Goal: Information Seeking & Learning: Find specific fact

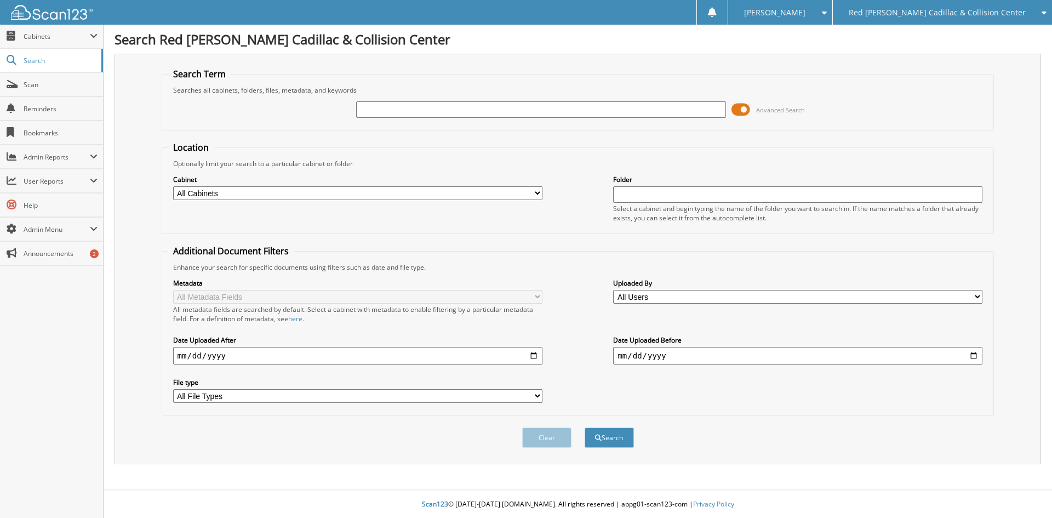
click at [585, 427] on button "Search" at bounding box center [609, 437] width 49 height 20
click at [910, 10] on span "Red [PERSON_NAME] Cadillac & Collision Center" at bounding box center [937, 12] width 177 height 7
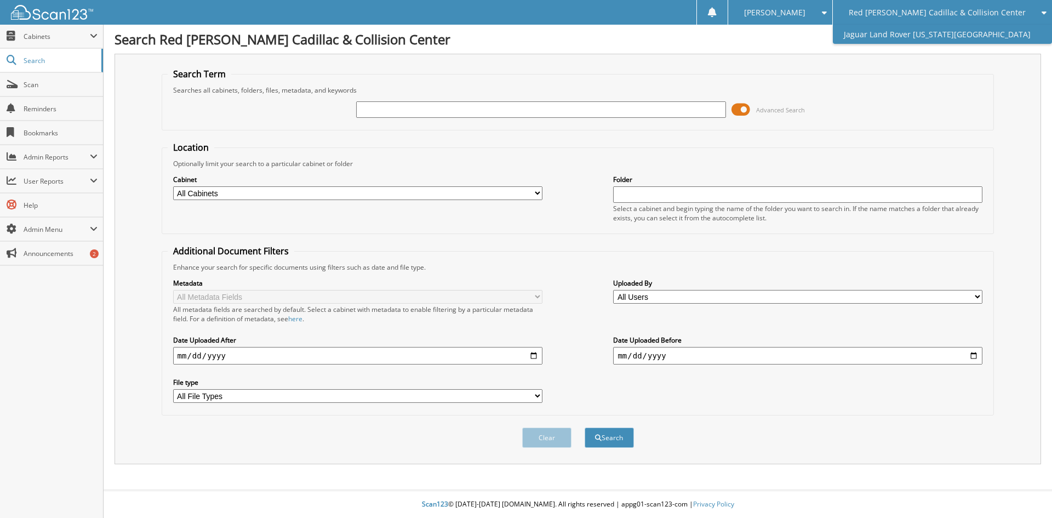
click at [942, 37] on link "Jaguar Land Rover [US_STATE][GEOGRAPHIC_DATA]" at bounding box center [942, 34] width 219 height 19
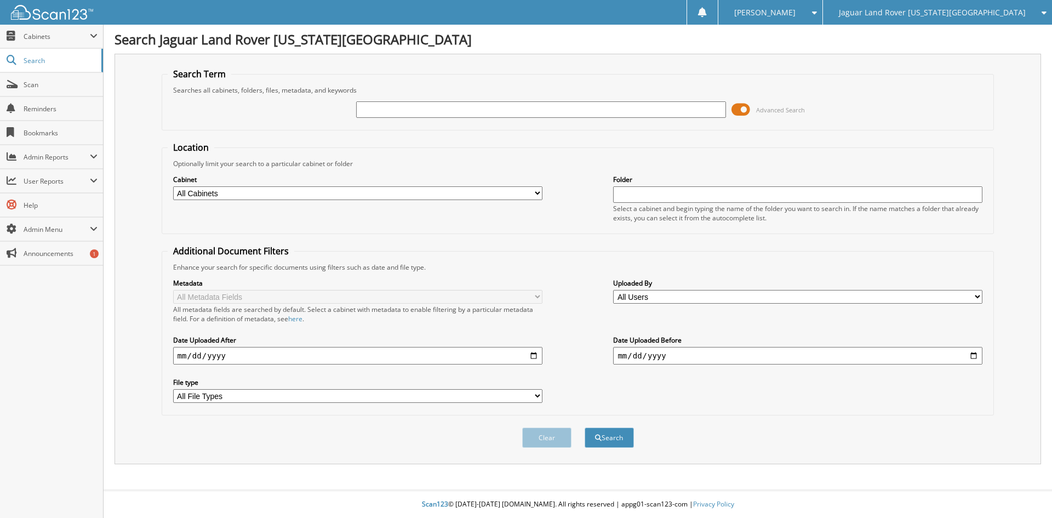
click at [536, 110] on input "text" at bounding box center [540, 109] width 369 height 16
type input "105071"
click at [585, 427] on button "Search" at bounding box center [609, 437] width 49 height 20
